Goal: Task Accomplishment & Management: Use online tool/utility

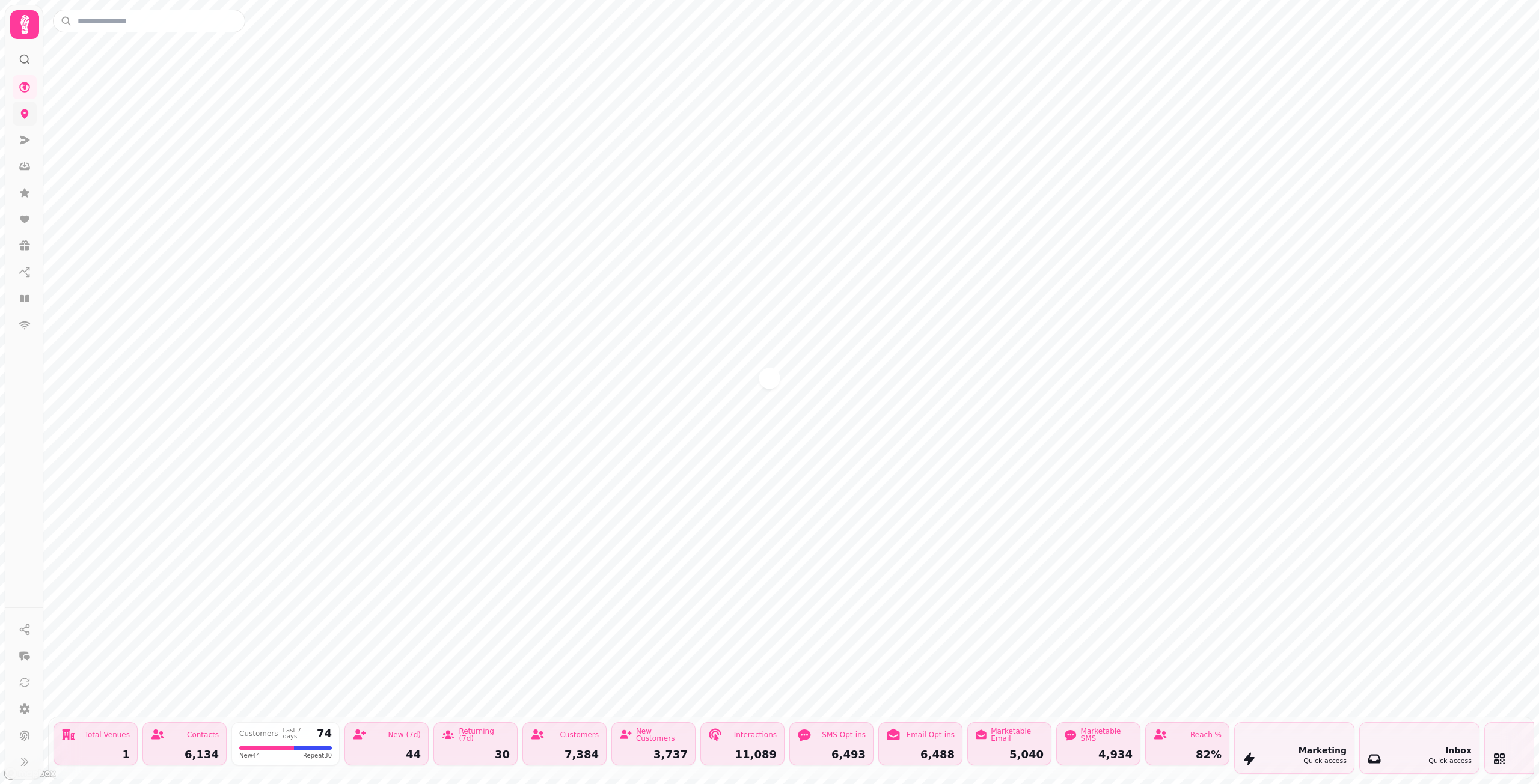
click at [30, 107] on link at bounding box center [25, 114] width 24 height 24
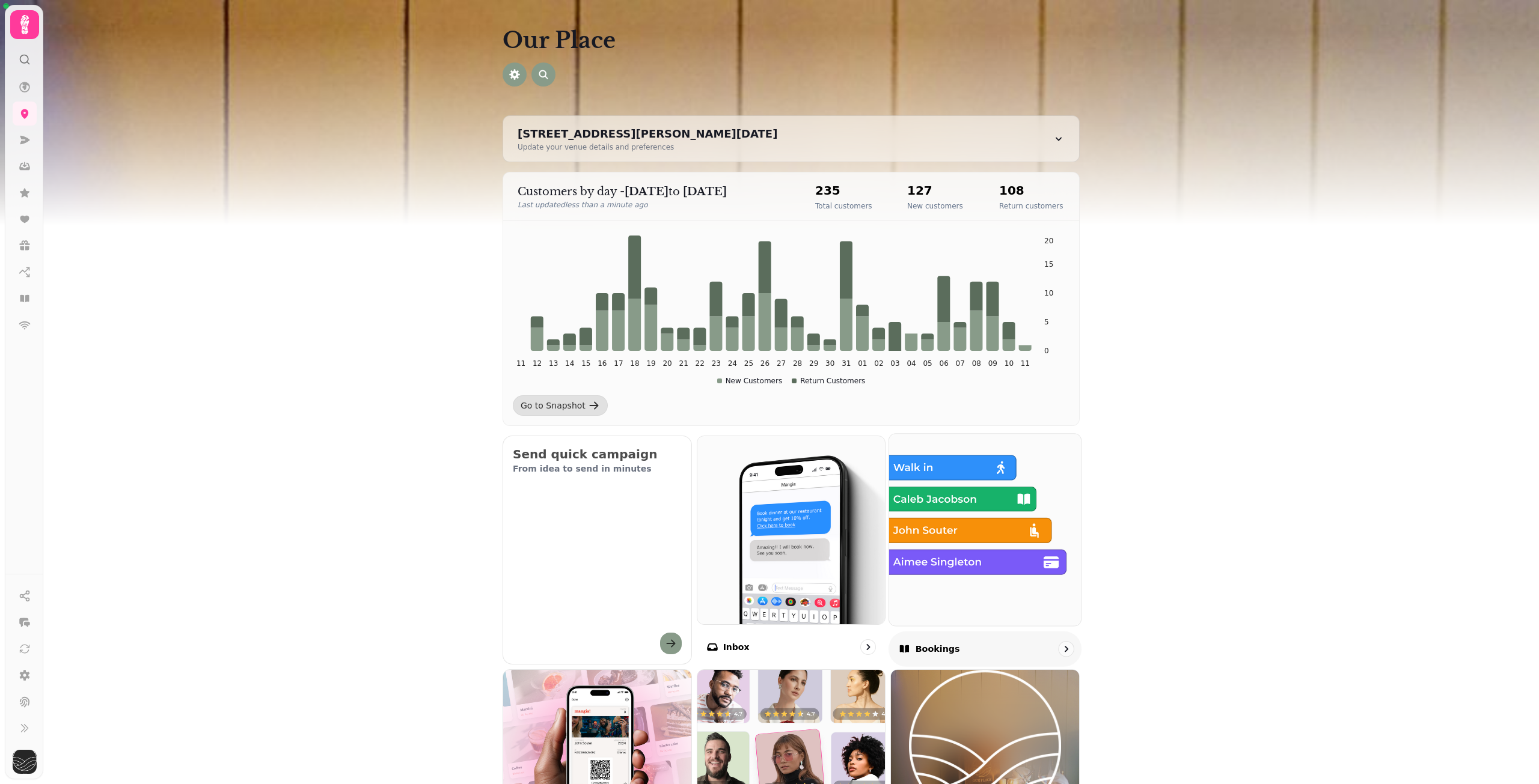
click at [988, 532] on img at bounding box center [985, 529] width 211 height 211
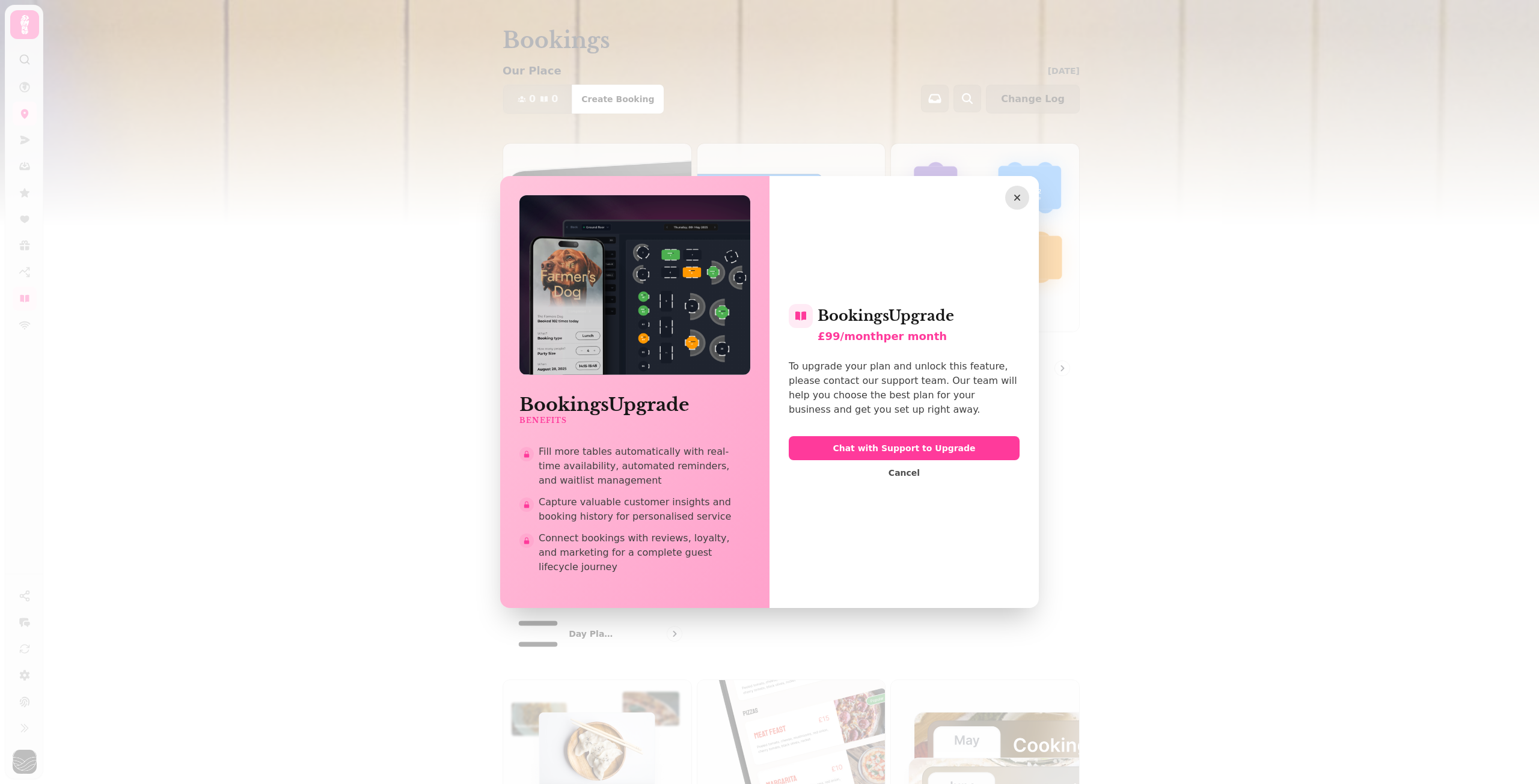
click at [1019, 203] on icon "button" at bounding box center [1016, 197] width 12 height 12
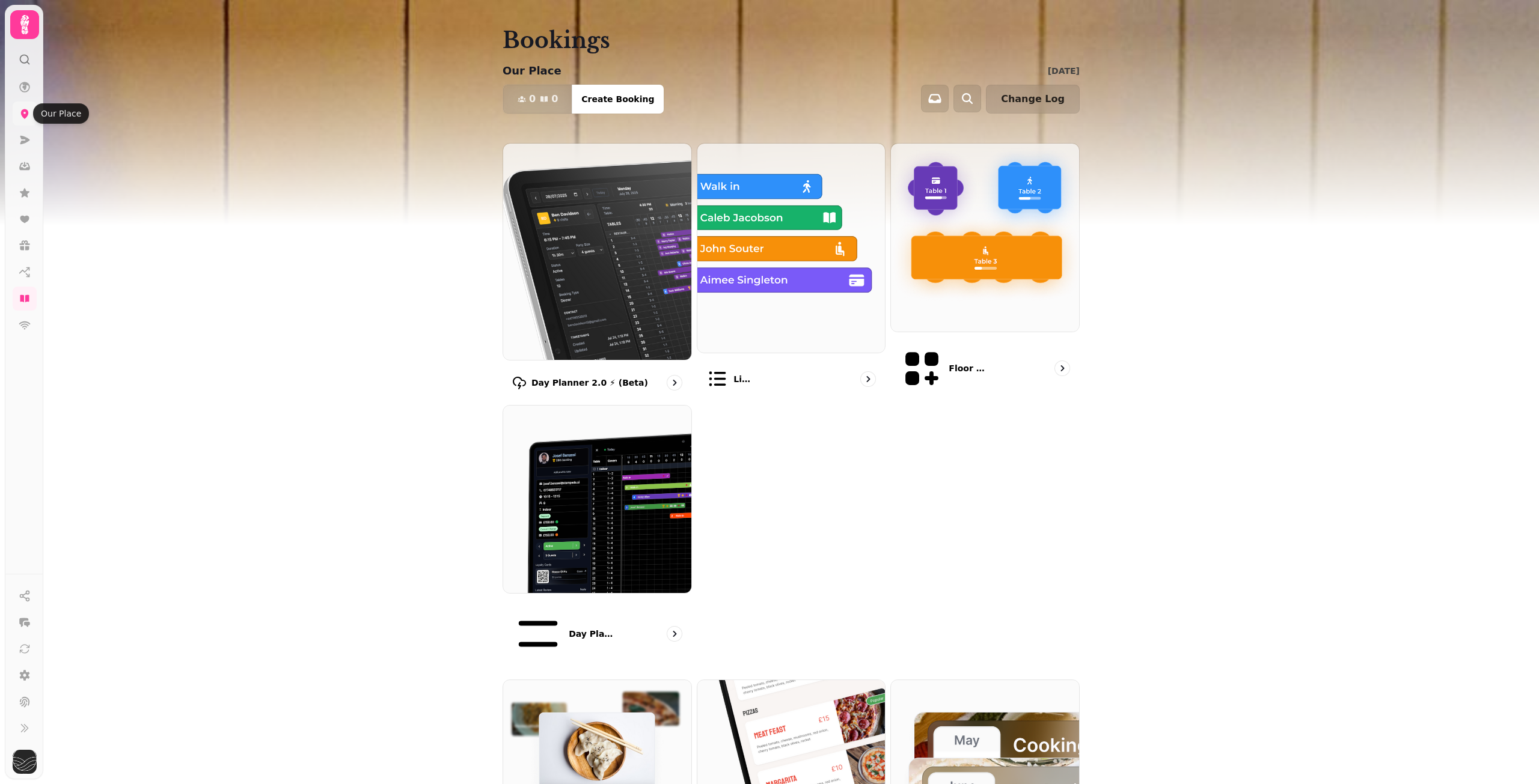
click at [22, 113] on icon at bounding box center [25, 114] width 8 height 10
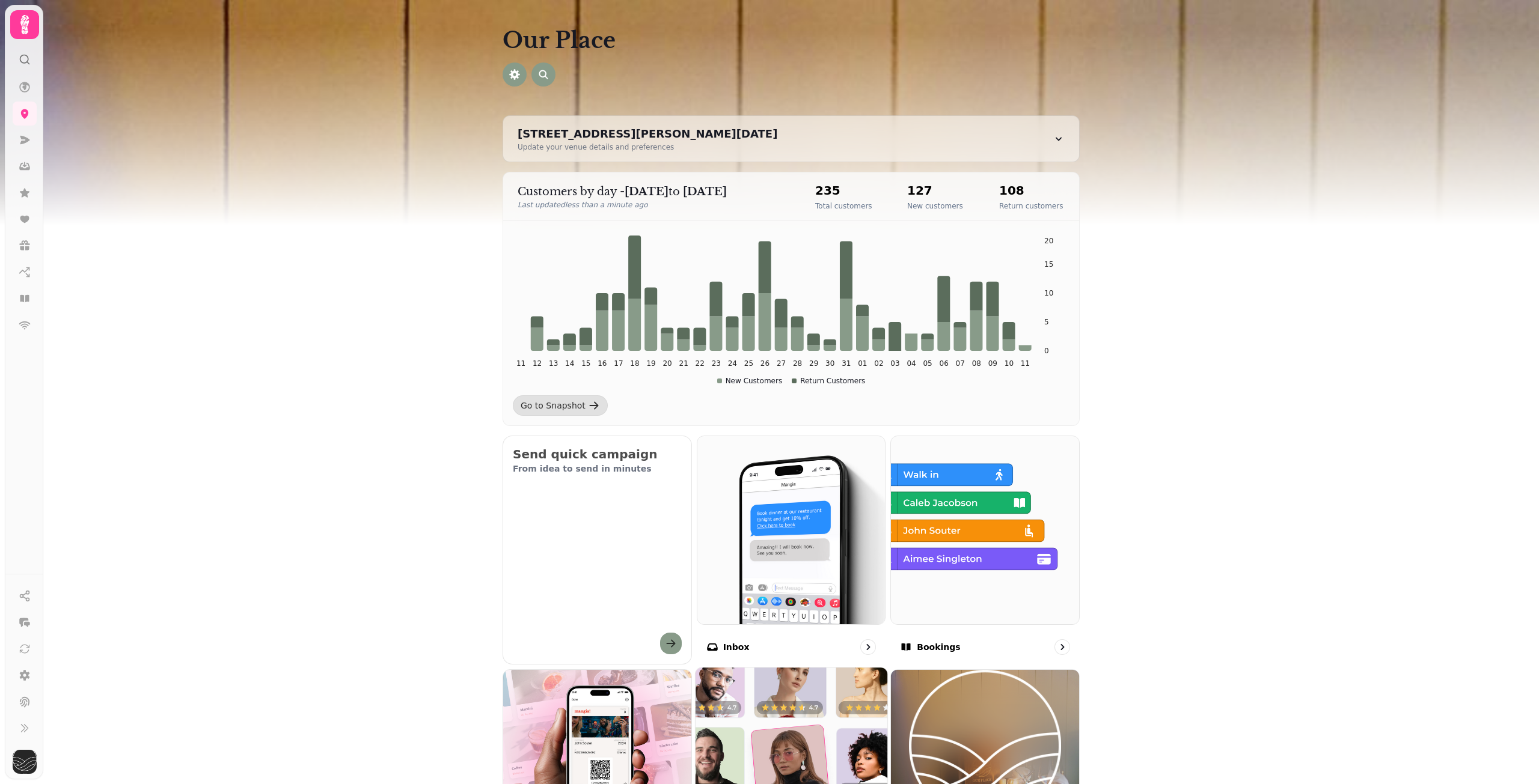
scroll to position [300, 0]
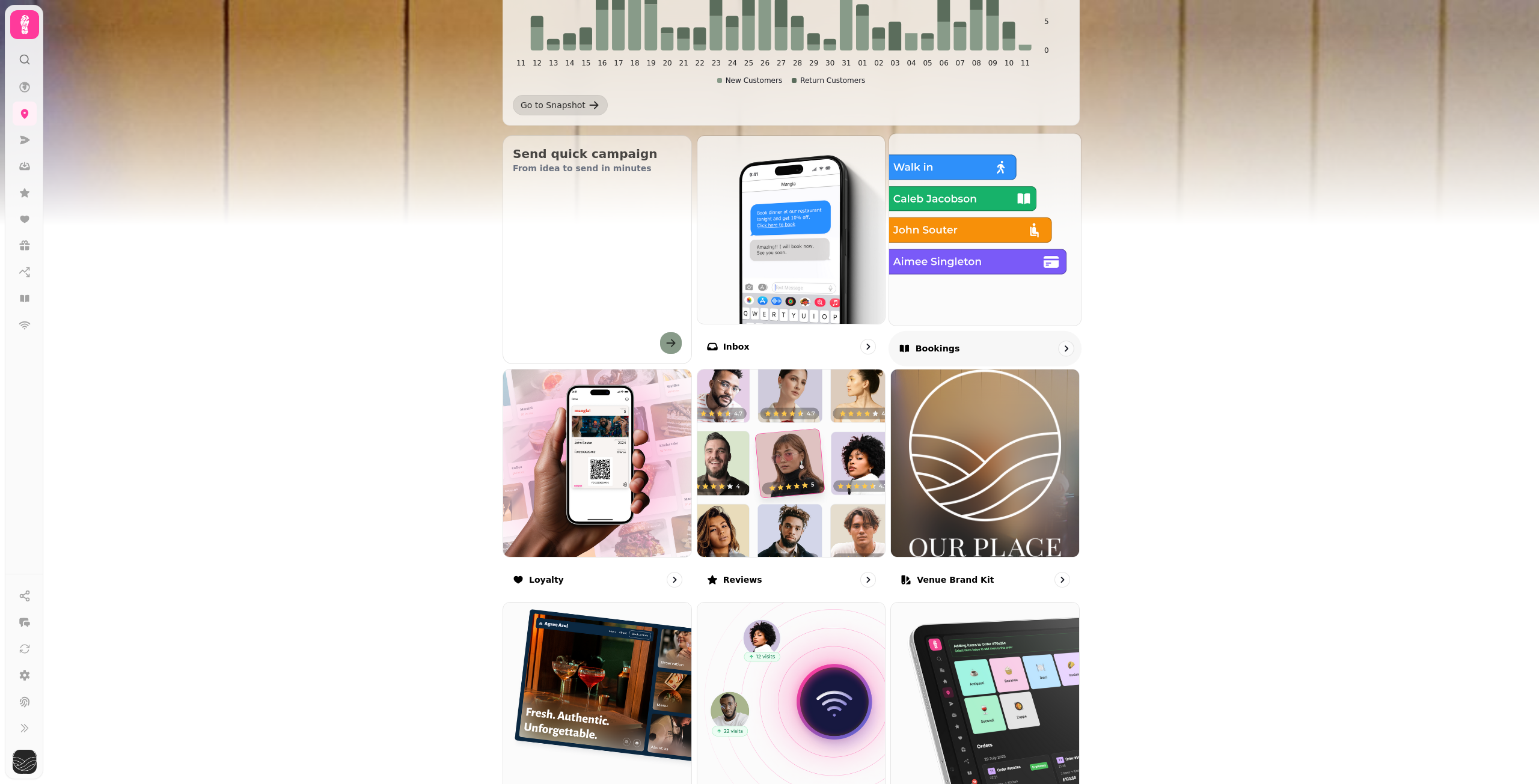
click at [1041, 238] on img at bounding box center [985, 228] width 211 height 211
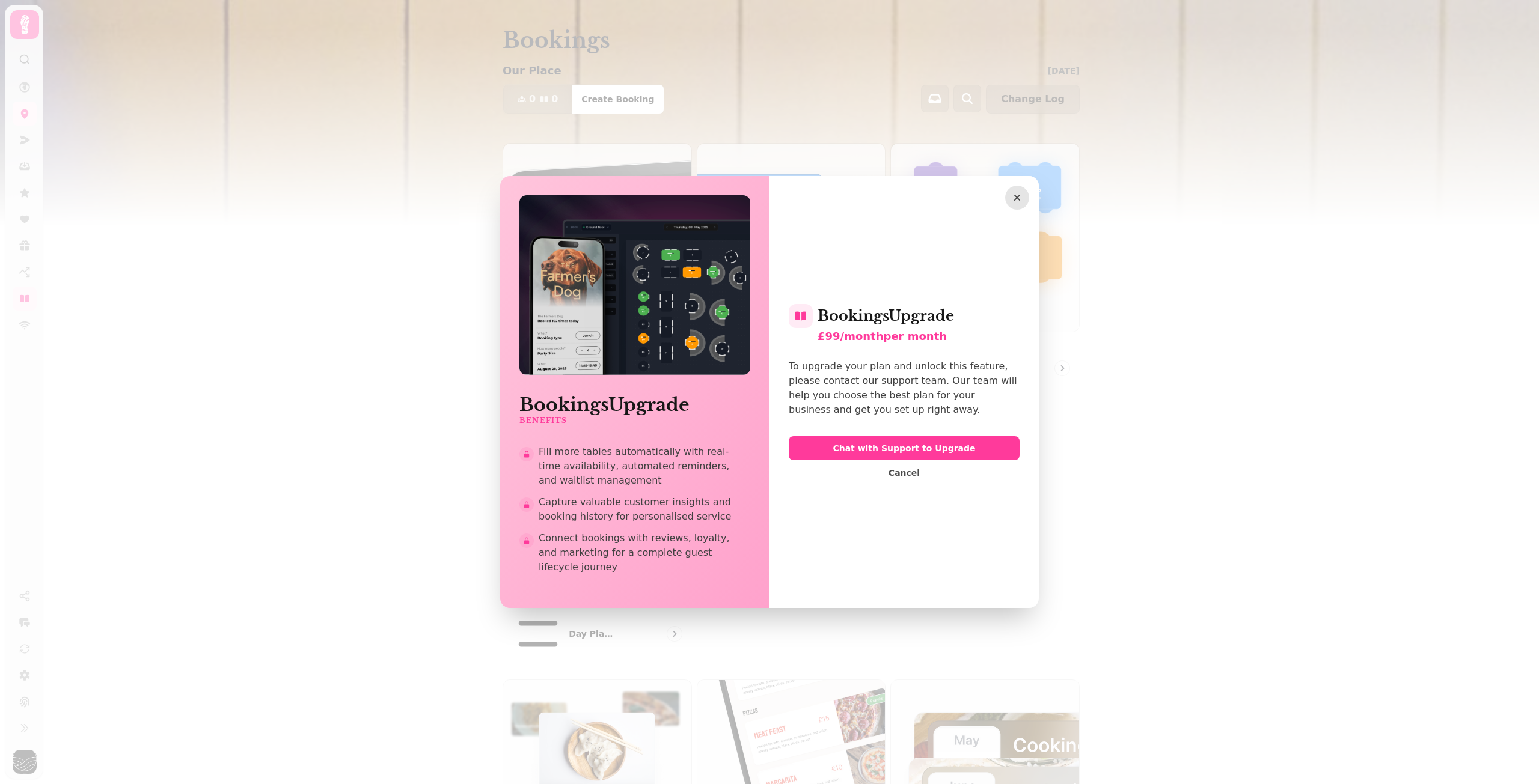
click at [1015, 201] on icon "button" at bounding box center [1016, 197] width 6 height 6
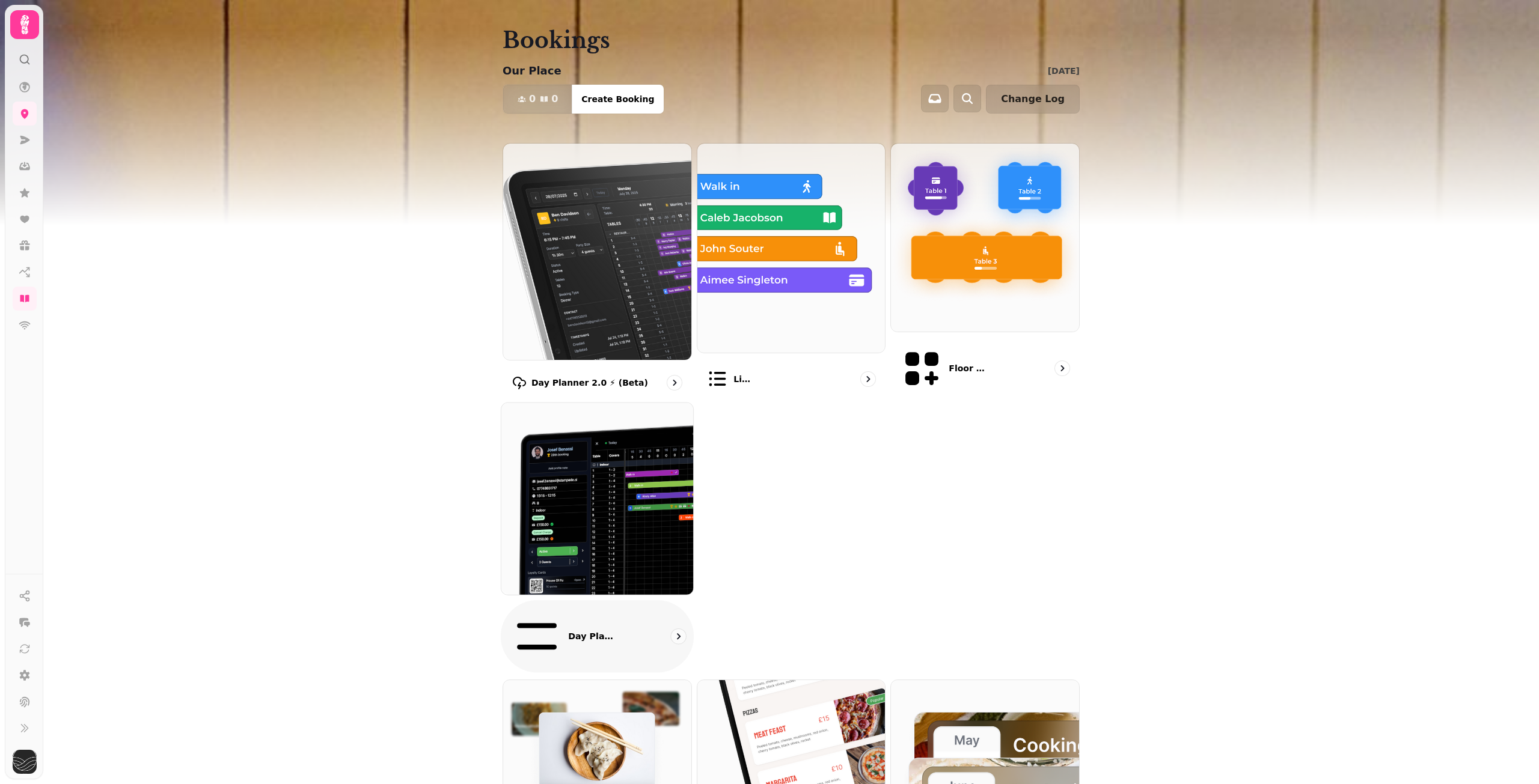
click at [575, 452] on img at bounding box center [597, 498] width 211 height 211
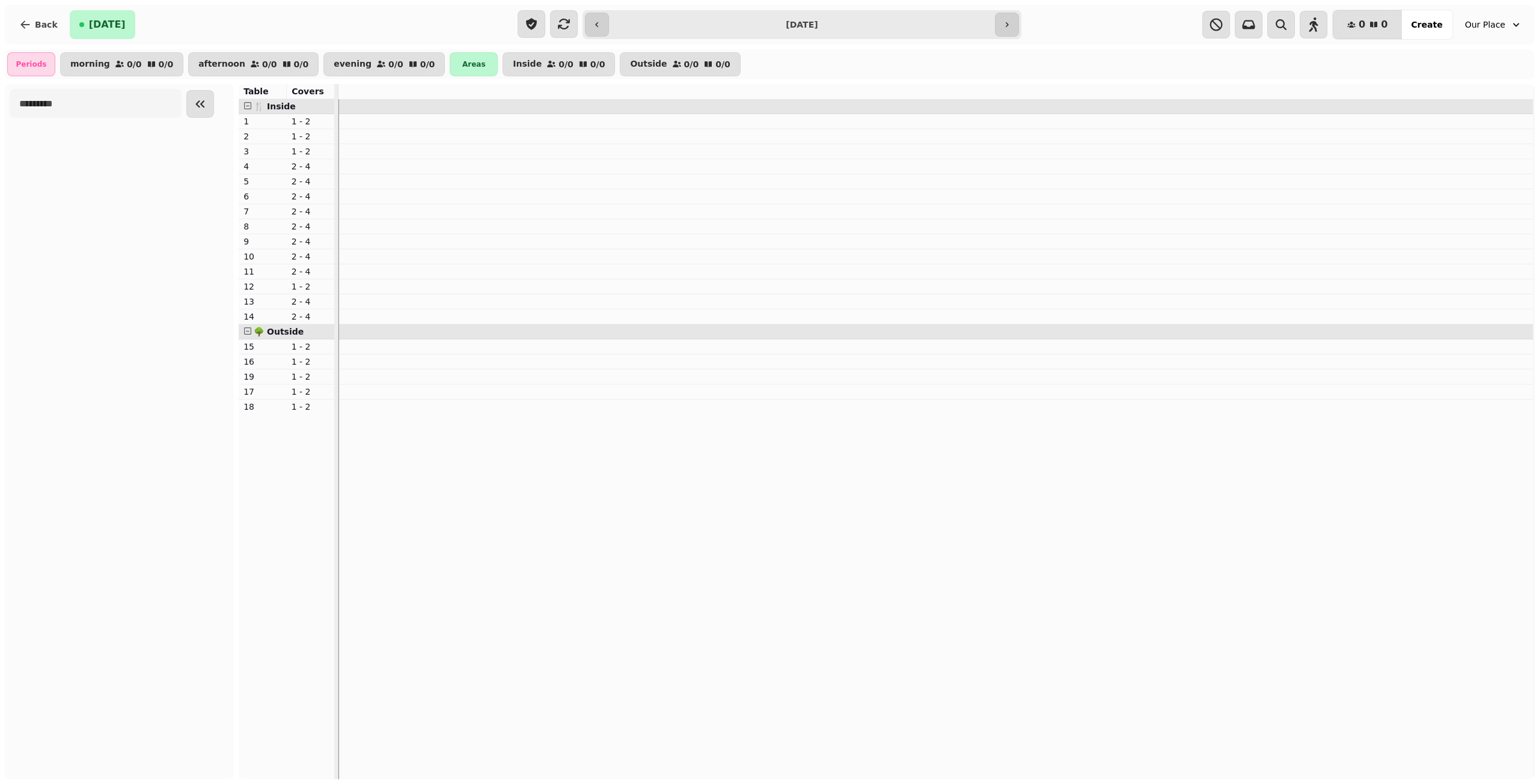
click at [819, 23] on input "**********" at bounding box center [801, 25] width 381 height 19
